Goal: Task Accomplishment & Management: Complete application form

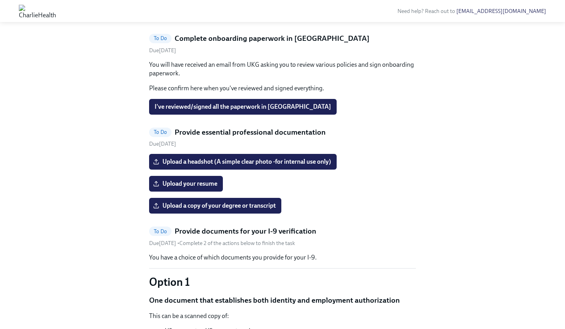
scroll to position [343, 0]
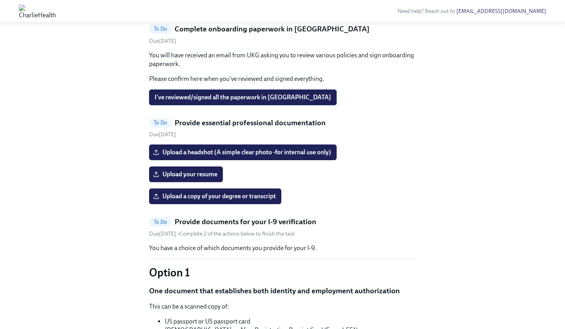
click at [268, 101] on span "I've reviewed/signed all the paperwork in [GEOGRAPHIC_DATA]" at bounding box center [243, 97] width 177 height 8
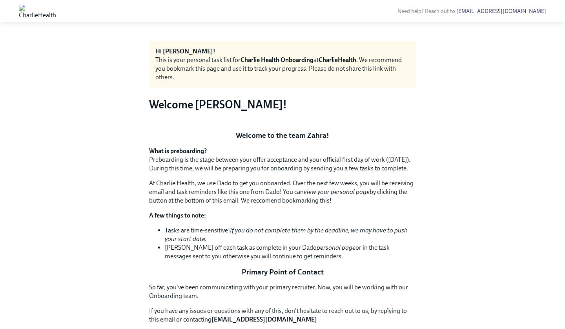
scroll to position [0, 0]
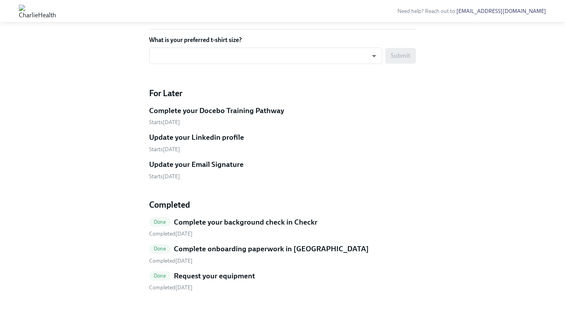
scroll to position [1148, 0]
click at [255, 248] on h5 "Complete onboarding paperwork in [GEOGRAPHIC_DATA]" at bounding box center [271, 249] width 195 height 10
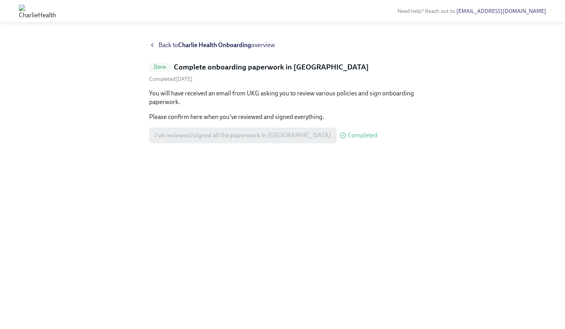
click at [340, 135] on icon at bounding box center [343, 135] width 6 height 6
click at [348, 134] on span "Completed" at bounding box center [363, 135] width 30 height 6
click at [239, 135] on div "I've reviewed/signed all the paperwork in UKG Completed" at bounding box center [263, 136] width 228 height 16
click at [153, 42] on icon at bounding box center [152, 45] width 6 height 6
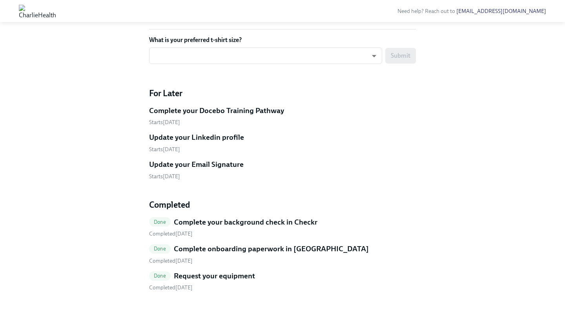
scroll to position [1148, 0]
click at [272, 246] on h5 "Complete onboarding paperwork in [GEOGRAPHIC_DATA]" at bounding box center [271, 249] width 195 height 10
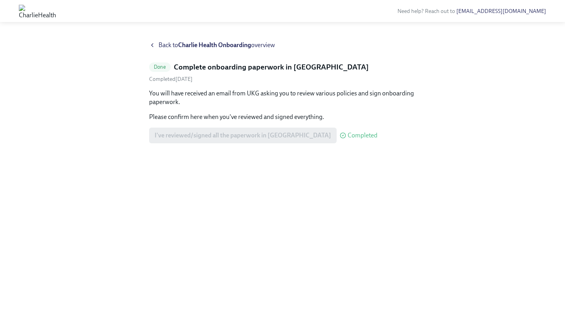
click at [265, 133] on div "I've reviewed/signed all the paperwork in UKG Completed" at bounding box center [263, 136] width 228 height 16
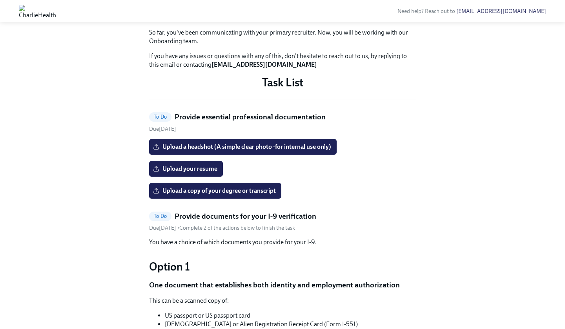
scroll to position [251, 0]
